Goal: Transaction & Acquisition: Purchase product/service

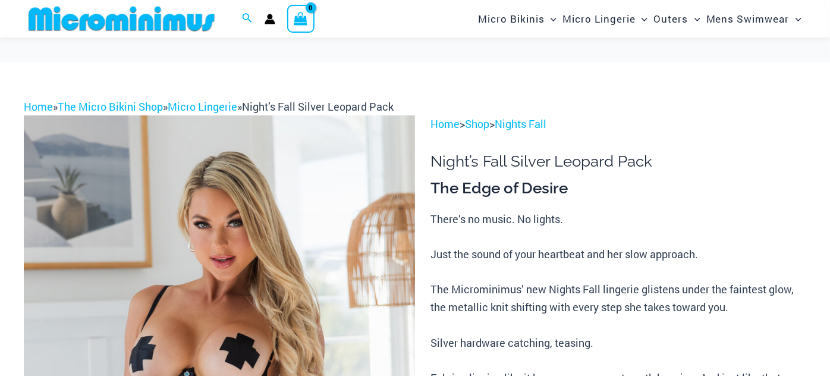
scroll to position [44, 0]
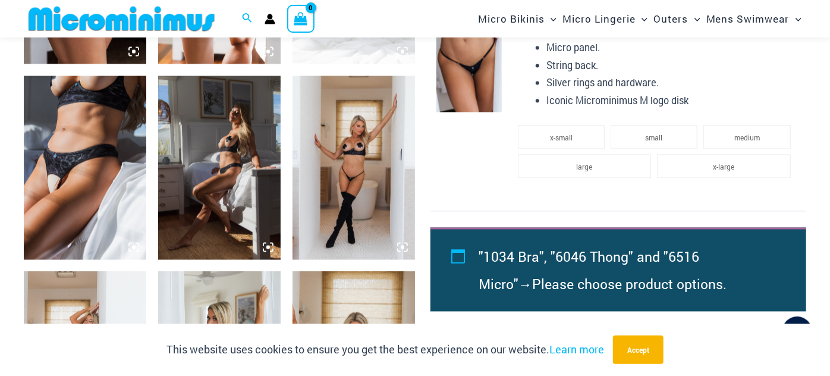
scroll to position [717, 0]
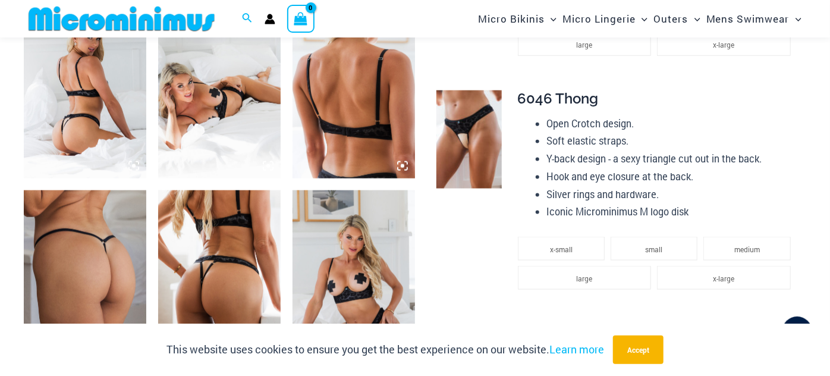
click at [62, 105] on img at bounding box center [85, 87] width 122 height 184
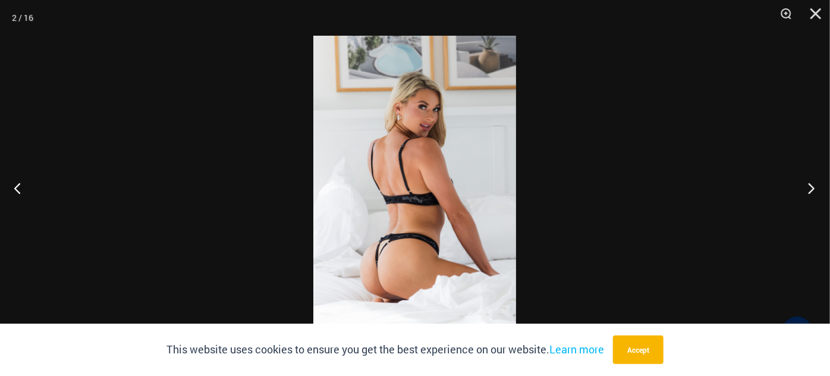
click at [806, 189] on button "Next" at bounding box center [808, 187] width 45 height 59
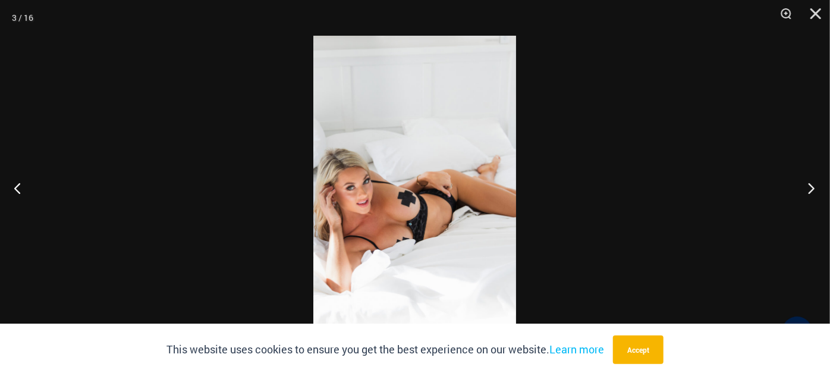
click at [806, 189] on button "Next" at bounding box center [808, 187] width 45 height 59
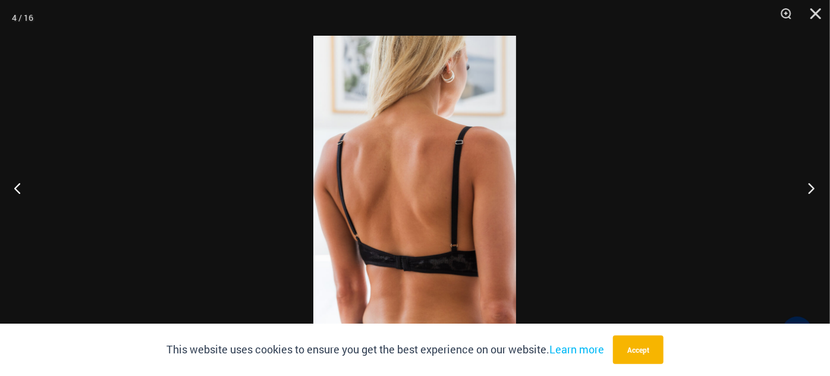
click at [809, 194] on button "Next" at bounding box center [808, 187] width 45 height 59
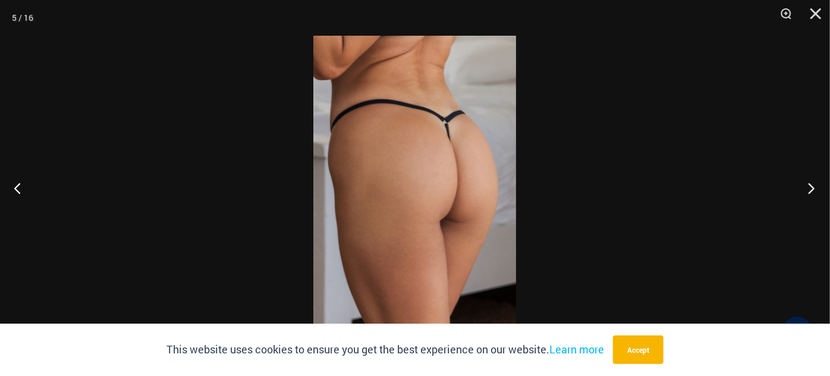
click at [810, 193] on button "Next" at bounding box center [808, 187] width 45 height 59
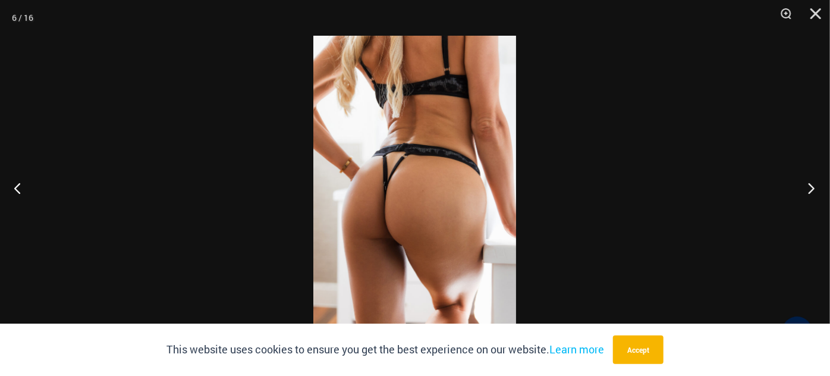
click at [810, 193] on button "Next" at bounding box center [808, 187] width 45 height 59
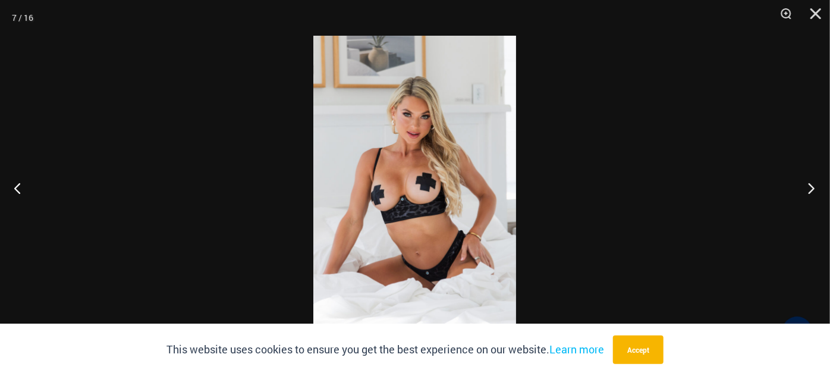
click at [810, 193] on button "Next" at bounding box center [808, 187] width 45 height 59
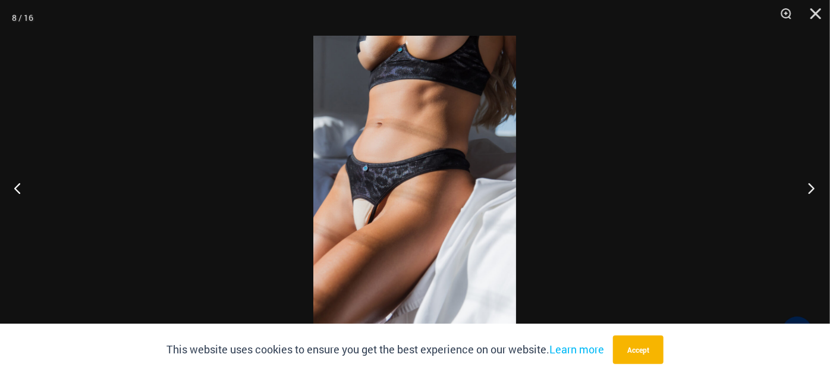
click at [810, 193] on button "Next" at bounding box center [808, 187] width 45 height 59
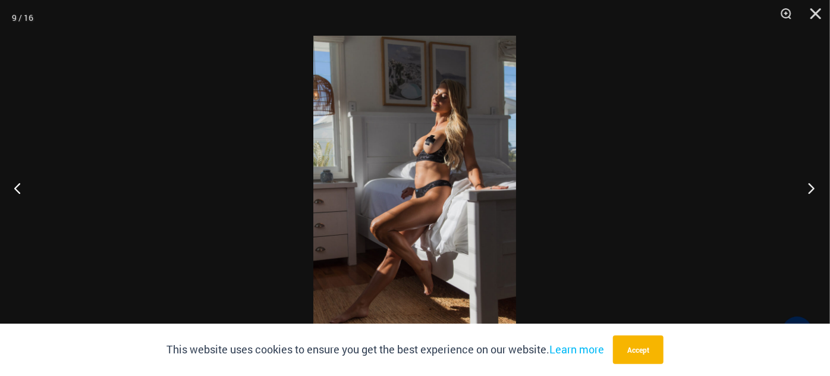
click at [810, 193] on button "Next" at bounding box center [808, 187] width 45 height 59
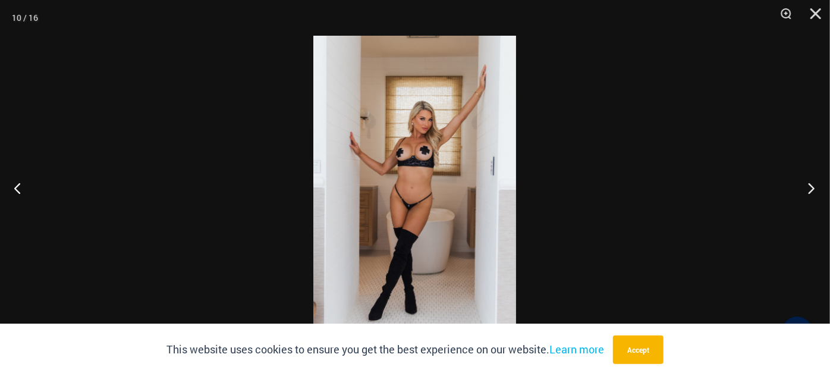
click at [810, 193] on button "Next" at bounding box center [808, 187] width 45 height 59
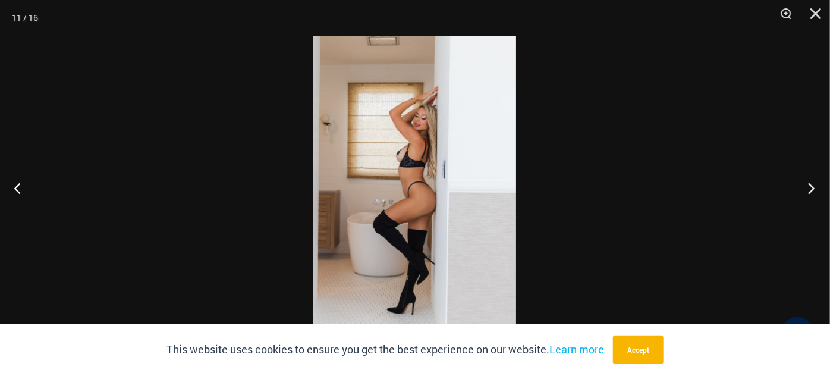
click at [810, 193] on button "Next" at bounding box center [808, 187] width 45 height 59
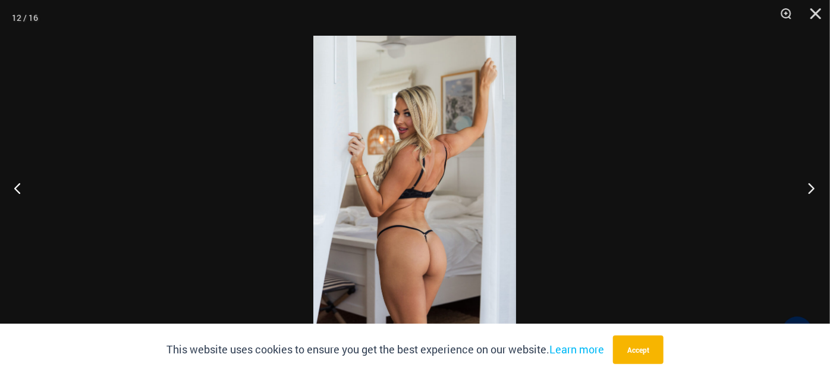
click at [810, 193] on button "Next" at bounding box center [808, 187] width 45 height 59
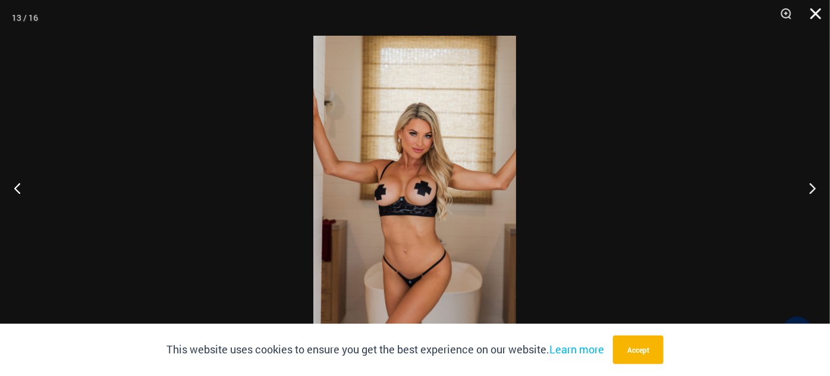
click at [812, 17] on button "Close" at bounding box center [812, 18] width 30 height 36
